Goal: Find specific page/section: Find specific page/section

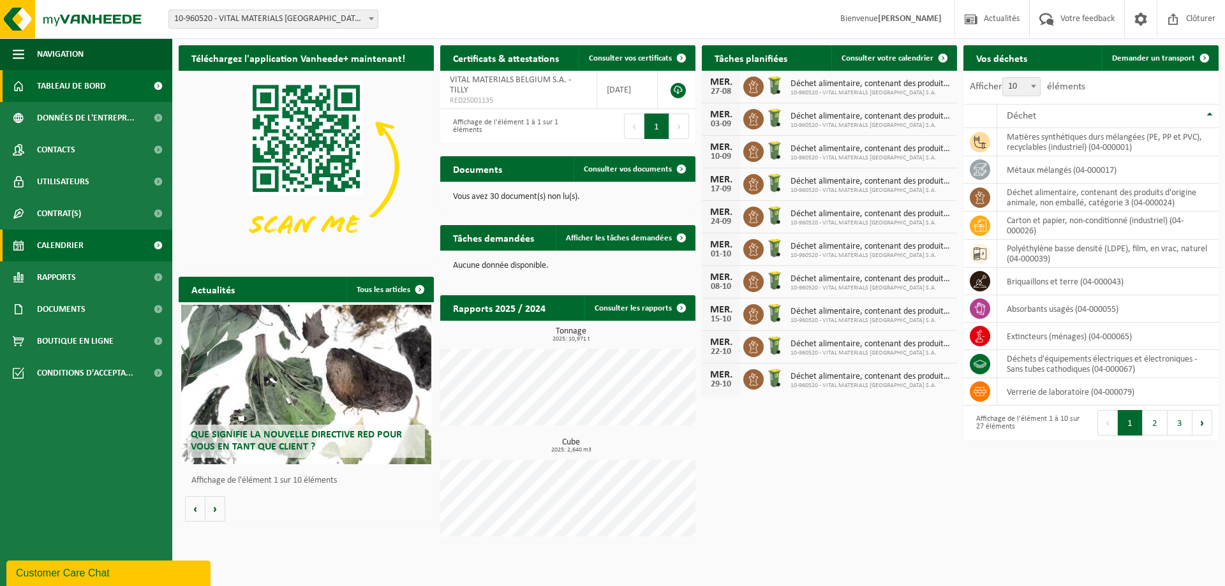
click at [56, 241] on span "Calendrier" at bounding box center [60, 246] width 47 height 32
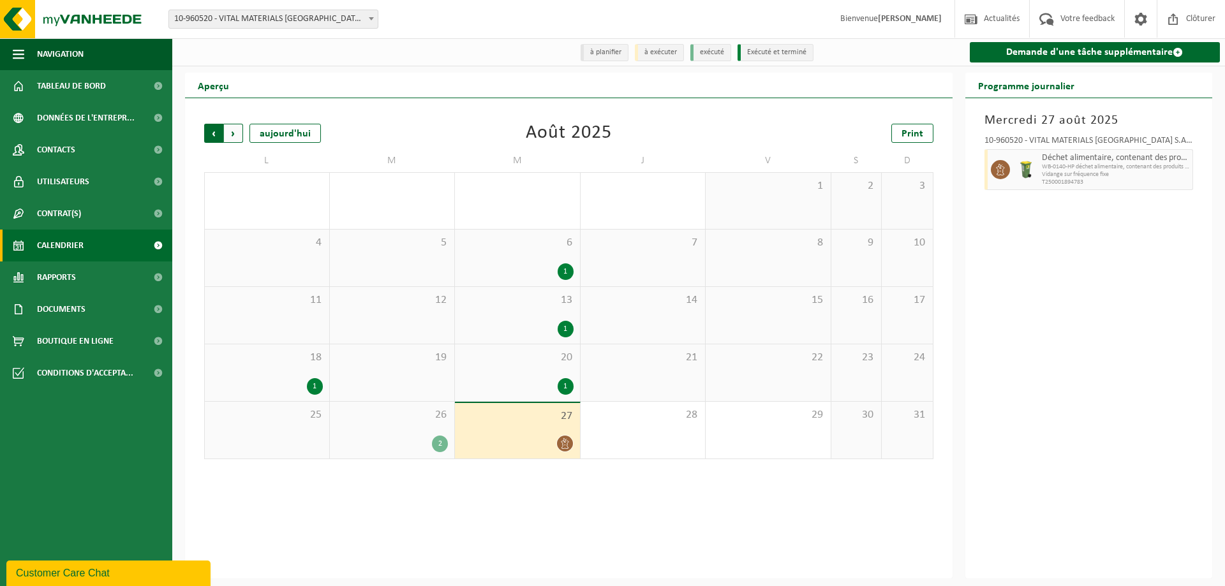
click at [232, 137] on span "Suivant" at bounding box center [233, 133] width 19 height 19
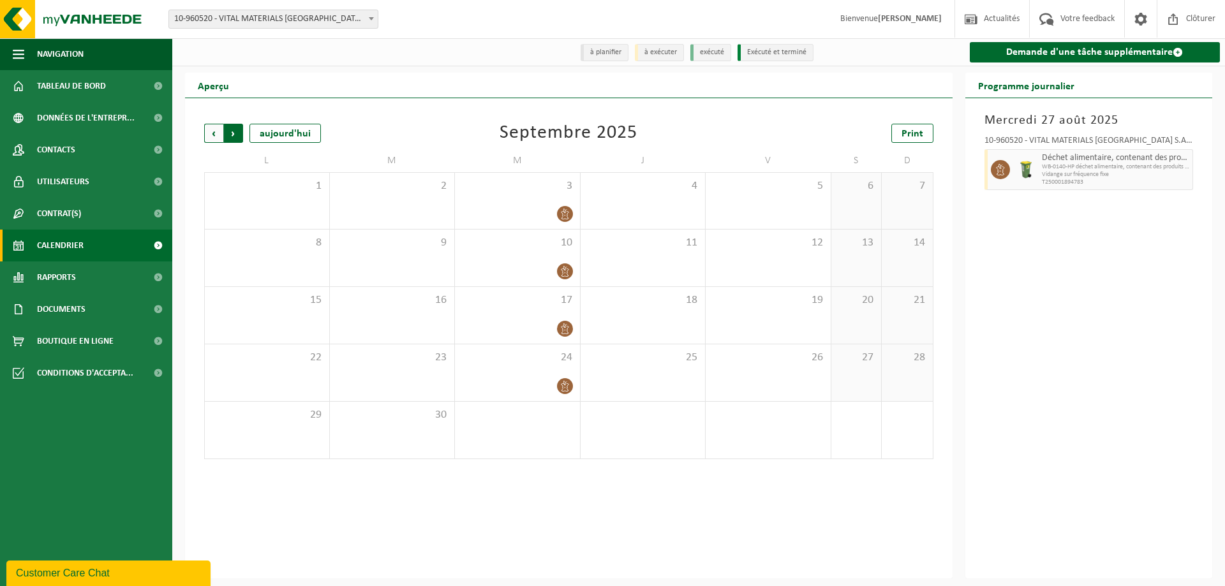
click at [217, 139] on span "Précédent" at bounding box center [213, 133] width 19 height 19
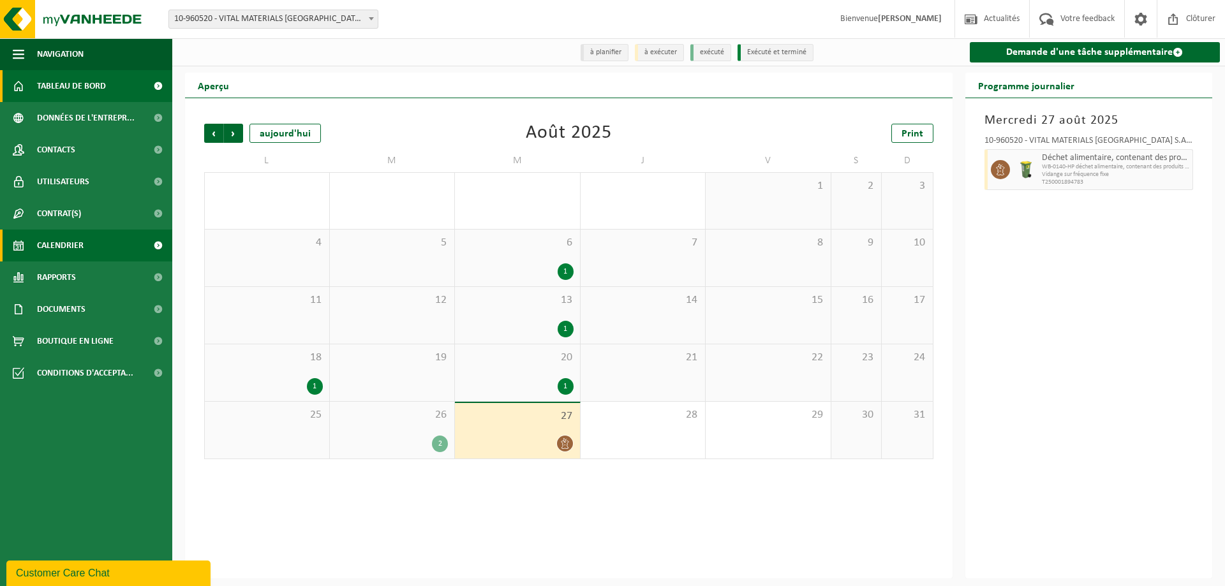
click at [64, 91] on span "Tableau de bord" at bounding box center [71, 86] width 69 height 32
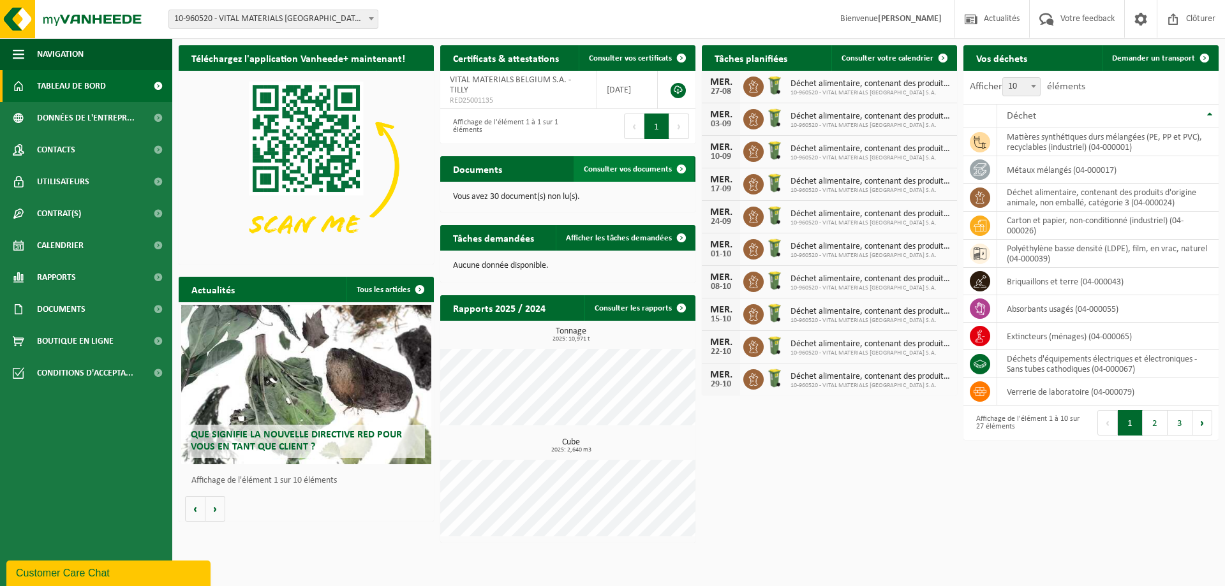
click at [618, 163] on link "Consulter vos documents" at bounding box center [634, 169] width 121 height 26
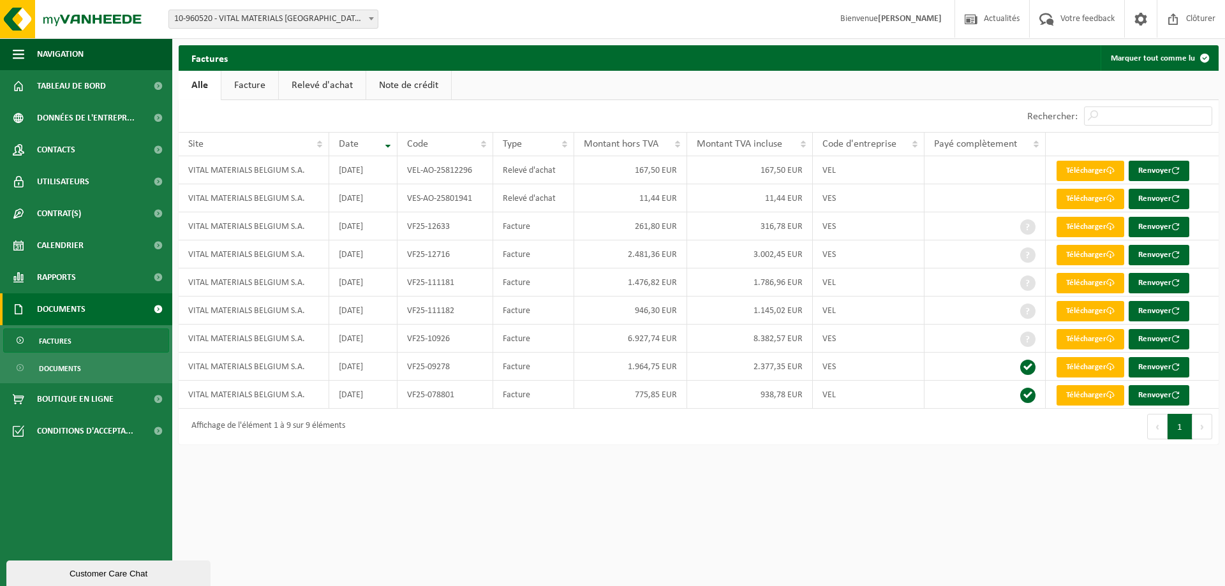
click at [388, 89] on link "Note de crédit" at bounding box center [408, 85] width 85 height 29
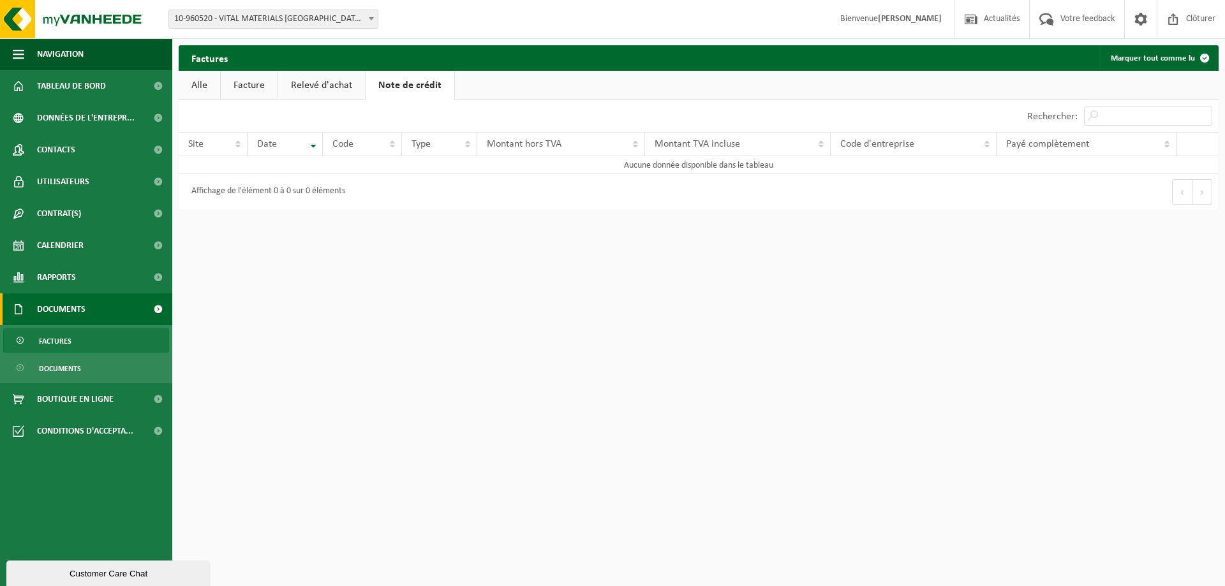
click at [336, 93] on link "Relevé d'achat" at bounding box center [321, 85] width 87 height 29
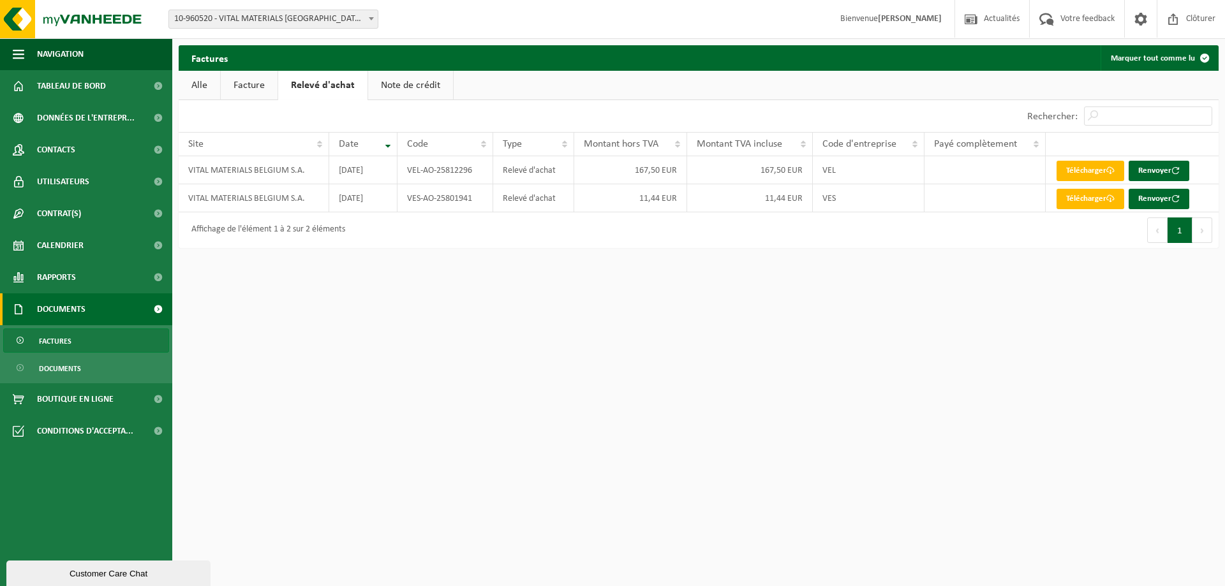
click at [256, 85] on link "Facture" at bounding box center [249, 85] width 57 height 29
